Goal: Entertainment & Leisure: Consume media (video, audio)

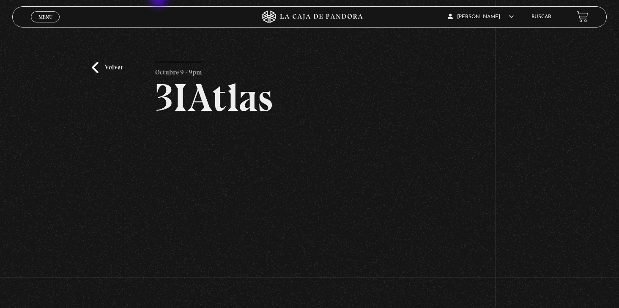
scroll to position [50, 0]
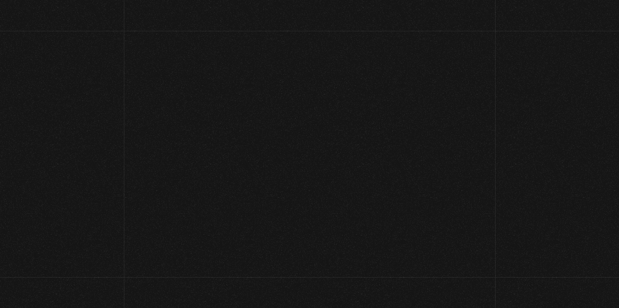
scroll to position [140, 0]
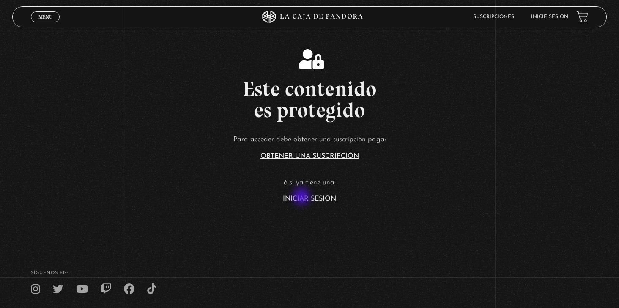
click at [302, 197] on link "Iniciar Sesión" at bounding box center [309, 198] width 53 height 7
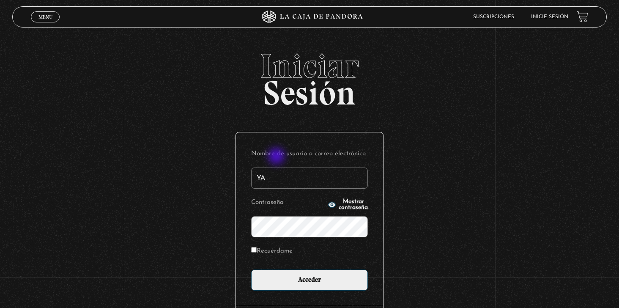
type input "Y"
type input "yaslin_gaby@hotmail.com"
click at [263, 253] on label "Recuérdame" at bounding box center [271, 251] width 41 height 13
click at [257, 252] on input "Recuérdame" at bounding box center [253, 249] width 5 height 5
checkbox input "true"
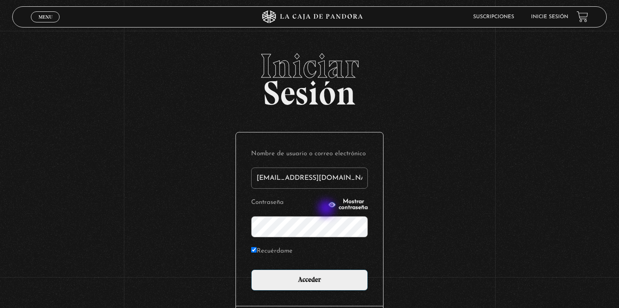
click at [327, 209] on p "Contraseña Mostrar contraseña" at bounding box center [309, 216] width 117 height 41
click at [339, 205] on span "Mostrar contraseña" at bounding box center [353, 205] width 29 height 12
click at [309, 279] on input "Acceder" at bounding box center [309, 279] width 117 height 21
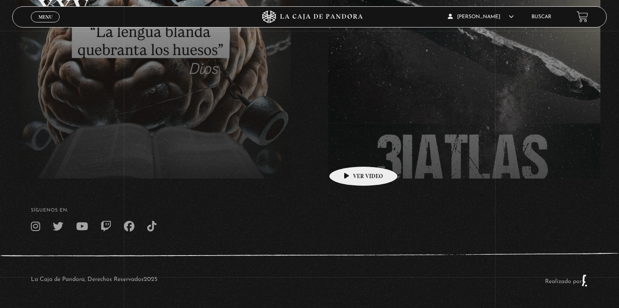
scroll to position [202, 0]
click at [43, 19] on span "Menu" at bounding box center [45, 16] width 14 height 5
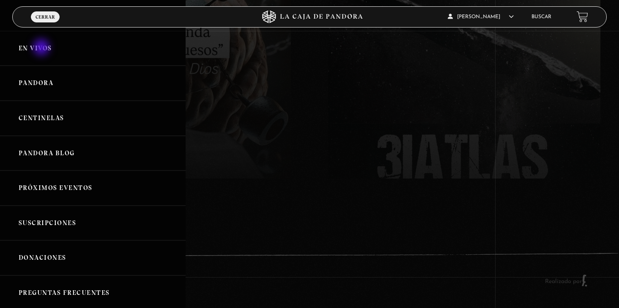
click at [42, 48] on link "En vivos" at bounding box center [93, 48] width 186 height 35
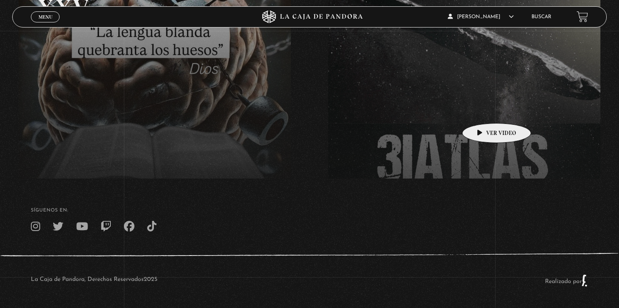
scroll to position [202, 0]
click at [53, 16] on link "Menu Cerrar" at bounding box center [45, 16] width 29 height 11
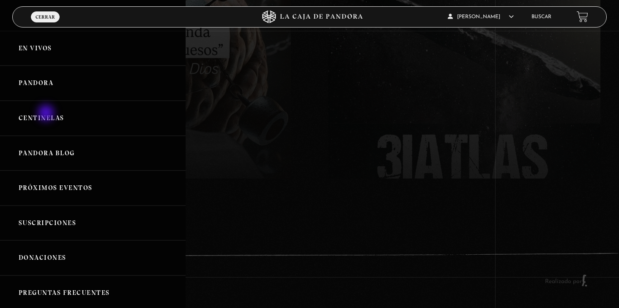
click at [47, 114] on link "Centinelas" at bounding box center [93, 118] width 186 height 35
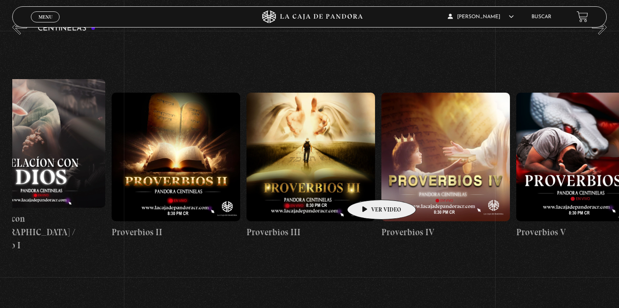
scroll to position [0, 448]
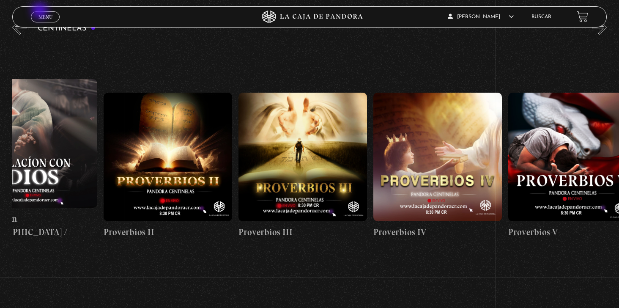
click at [41, 11] on link "Menu Cerrar" at bounding box center [45, 16] width 29 height 11
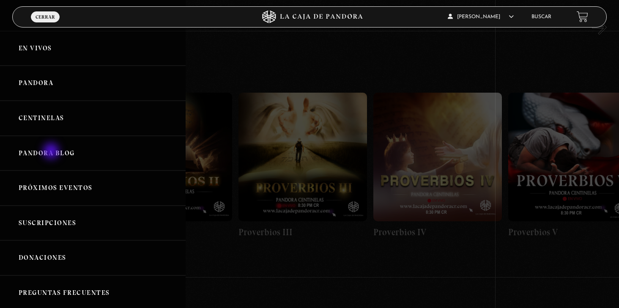
click at [52, 152] on link "Pandora Blog" at bounding box center [93, 153] width 186 height 35
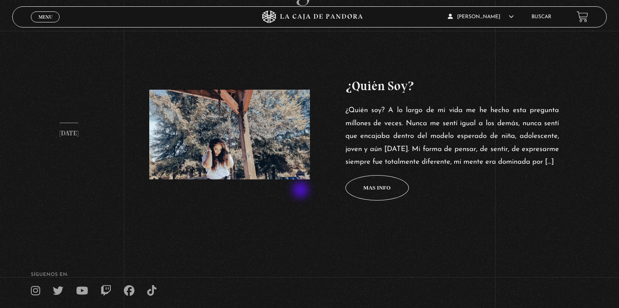
scroll to position [331, 0]
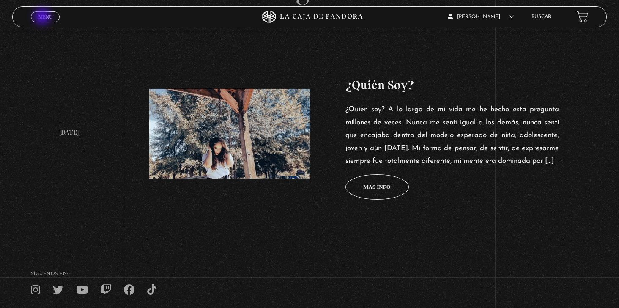
click at [44, 17] on span "Menu" at bounding box center [45, 16] width 14 height 5
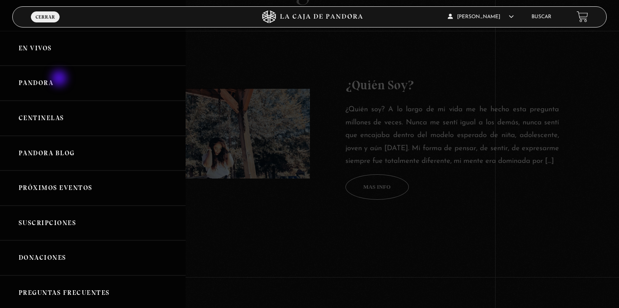
click at [60, 79] on link "Pandora" at bounding box center [93, 83] width 186 height 35
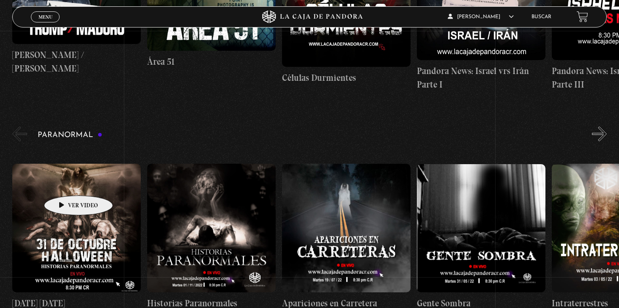
click at [65, 183] on figure at bounding box center [76, 228] width 129 height 129
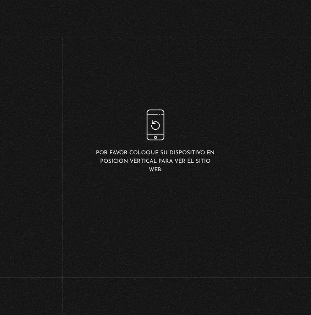
click at [153, 135] on div "Por favor coloque su dispositivo en posición vertical para ver el sitio web." at bounding box center [155, 141] width 124 height 65
